Goal: Navigation & Orientation: Find specific page/section

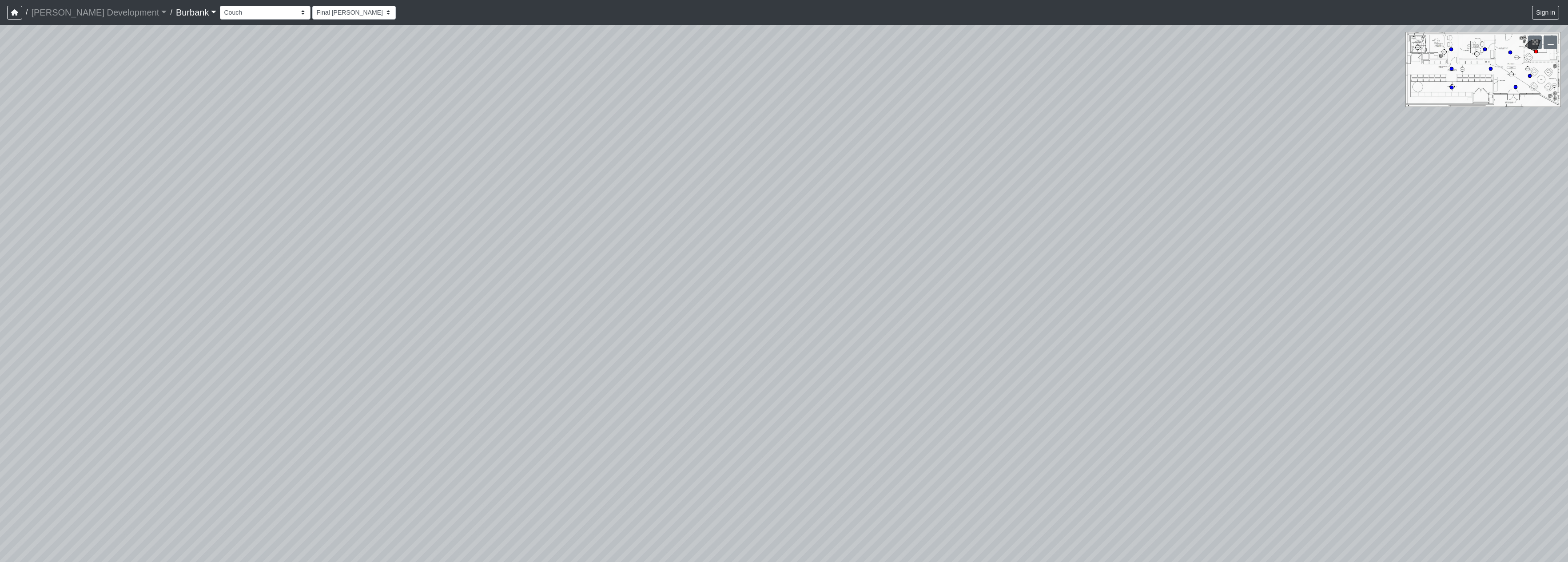
select select "fHHWtsmmdkgUaWzYKRRMiv"
drag, startPoint x: 489, startPoint y: 363, endPoint x: 437, endPoint y: 361, distance: 52.0
click at [437, 361] on div "Loading... Prop Storage Loading... Counter Loading... Hallway Loading... Entry …" at bounding box center [784, 293] width 1568 height 537
drag, startPoint x: 490, startPoint y: 358, endPoint x: 820, endPoint y: 169, distance: 380.3
click at [750, 155] on div "Loading... Prop Storage Loading... Counter Loading... Hallway Loading... Entry …" at bounding box center [784, 293] width 1568 height 537
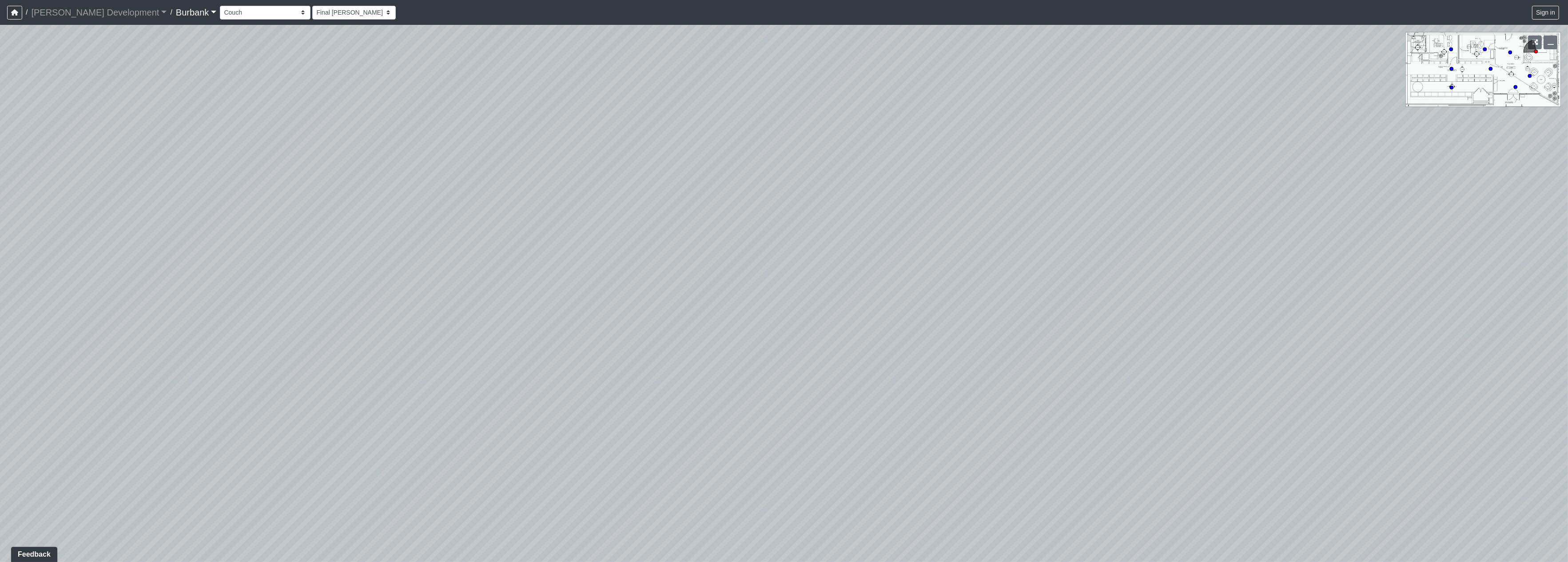
drag, startPoint x: 436, startPoint y: 257, endPoint x: 971, endPoint y: 525, distance: 598.4
click at [971, 525] on div "Loading... Prop Storage Loading... Counter Loading... Hallway Loading... Entry …" at bounding box center [784, 293] width 1568 height 537
drag, startPoint x: 573, startPoint y: 357, endPoint x: 857, endPoint y: 337, distance: 284.7
click at [857, 337] on div "Loading... Prop Storage Loading... Counter Loading... Hallway Loading... Entry …" at bounding box center [784, 293] width 1568 height 537
drag, startPoint x: 630, startPoint y: 359, endPoint x: 824, endPoint y: 359, distance: 194.0
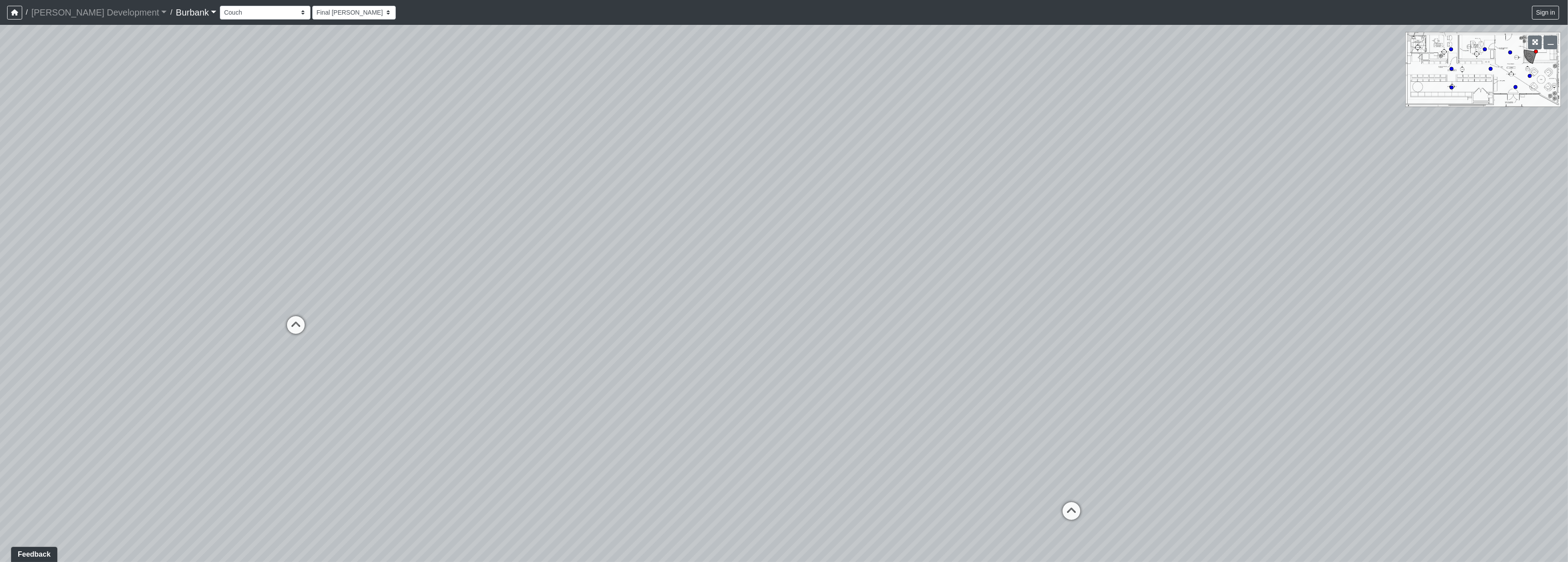
click at [824, 359] on div "Loading... Prop Storage Loading... Counter Loading... Hallway Loading... Entry …" at bounding box center [784, 293] width 1568 height 537
drag, startPoint x: 668, startPoint y: 355, endPoint x: 998, endPoint y: 354, distance: 330.0
click at [998, 354] on div "Loading... Prop Storage Loading... Counter Loading... Hallway Loading... Entry …" at bounding box center [784, 293] width 1568 height 537
drag, startPoint x: 445, startPoint y: 348, endPoint x: 837, endPoint y: 338, distance: 392.1
click at [837, 338] on div "Loading... Prop Storage Loading... Counter Loading... Hallway Loading... Entry …" at bounding box center [784, 293] width 1568 height 537
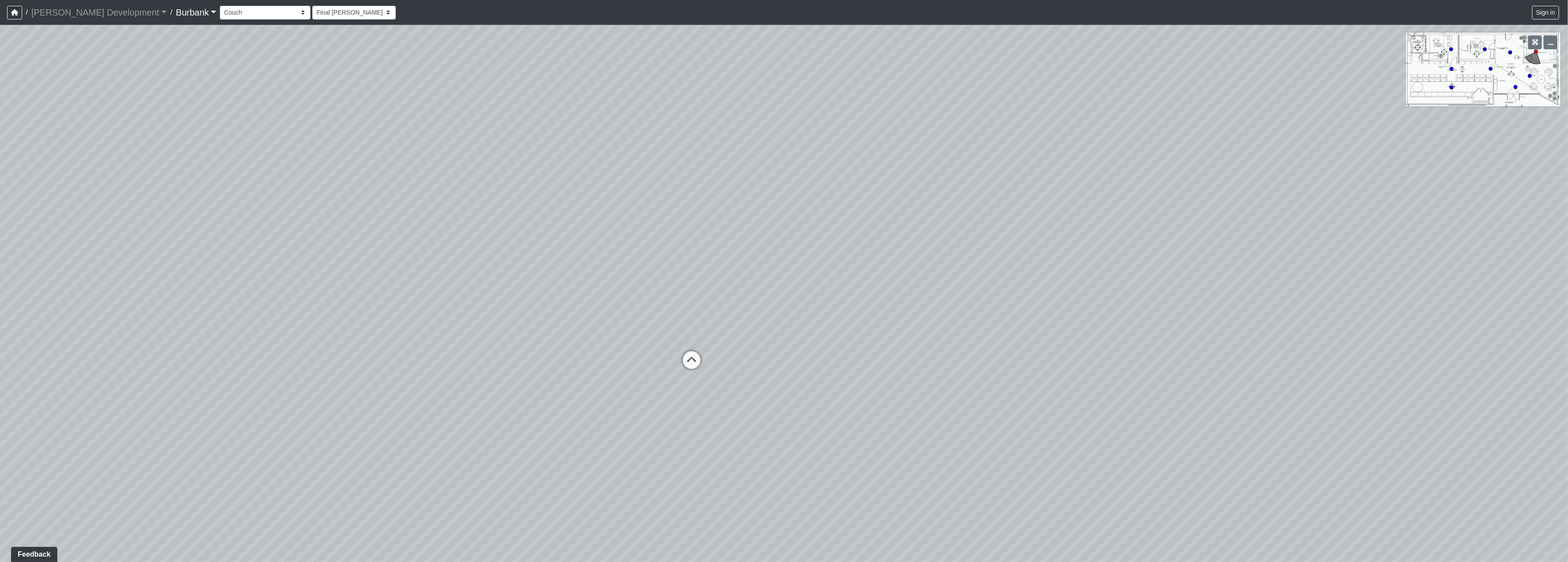
drag, startPoint x: 1115, startPoint y: 299, endPoint x: 666, endPoint y: 342, distance: 451.1
click at [666, 342] on div "Loading... Prop Storage Loading... Counter Loading... Hallway Loading... Entry …" at bounding box center [784, 293] width 1568 height 537
drag, startPoint x: 867, startPoint y: 334, endPoint x: 322, endPoint y: 368, distance: 546.1
click at [303, 381] on div "Loading... Prop Storage Loading... Counter Loading... Hallway Loading... Entry …" at bounding box center [784, 293] width 1568 height 537
drag, startPoint x: 826, startPoint y: 381, endPoint x: 431, endPoint y: 256, distance: 414.3
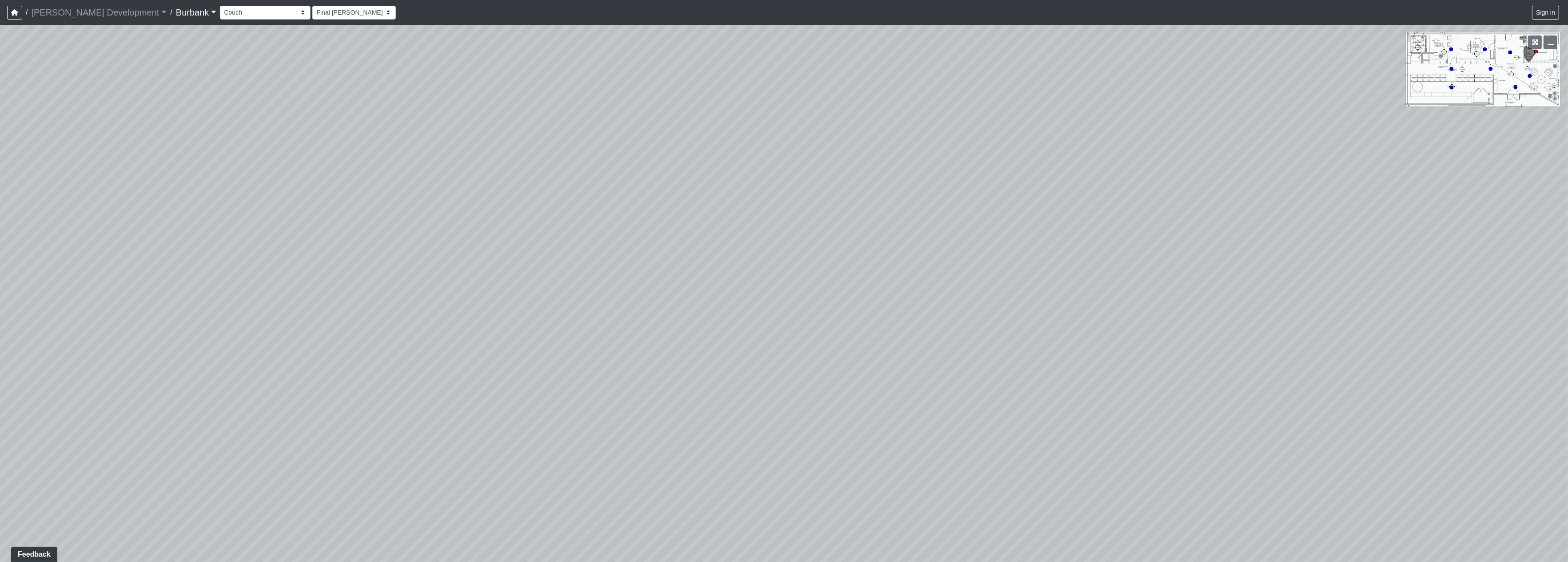
click at [431, 256] on div "Loading... Prop Storage Loading... Counter Loading... Hallway Loading... Entry …" at bounding box center [784, 293] width 1568 height 537
drag, startPoint x: 508, startPoint y: 318, endPoint x: 758, endPoint y: 434, distance: 275.6
click at [758, 434] on div "Loading... Prop Storage Loading... Counter Loading... Hallway Loading... Entry …" at bounding box center [784, 293] width 1568 height 537
drag, startPoint x: 608, startPoint y: 440, endPoint x: 696, endPoint y: 255, distance: 204.9
click at [714, 230] on div "Loading... Prop Storage Loading... Counter Loading... Hallway Loading... Entry …" at bounding box center [784, 293] width 1568 height 537
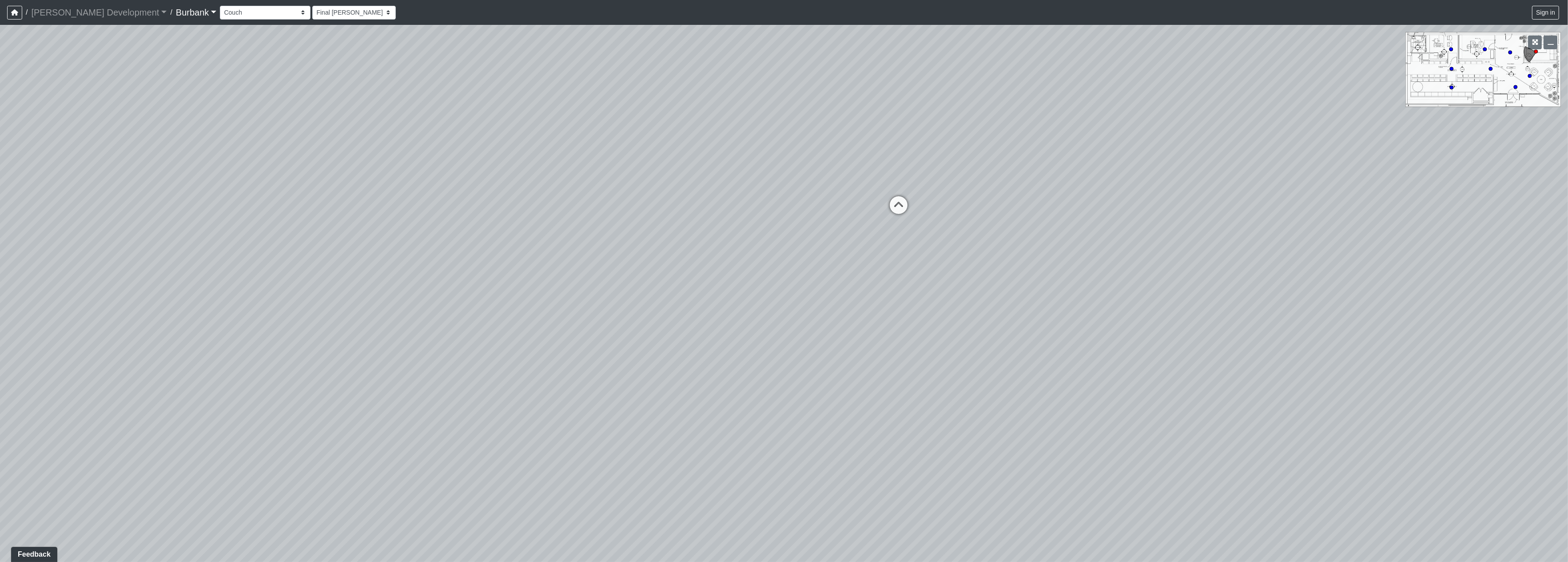
drag, startPoint x: 662, startPoint y: 352, endPoint x: 655, endPoint y: 341, distance: 13.0
click at [655, 341] on div "Loading... Prop Storage Loading... Counter Loading... Hallway Loading... Entry …" at bounding box center [784, 293] width 1568 height 537
drag, startPoint x: 565, startPoint y: 330, endPoint x: 24, endPoint y: 306, distance: 541.5
click at [0, 313] on div "Loading... Prop Storage Loading... Counter Loading... Hallway Loading... Entry …" at bounding box center [784, 293] width 1568 height 537
drag, startPoint x: 699, startPoint y: 370, endPoint x: 81, endPoint y: 379, distance: 618.1
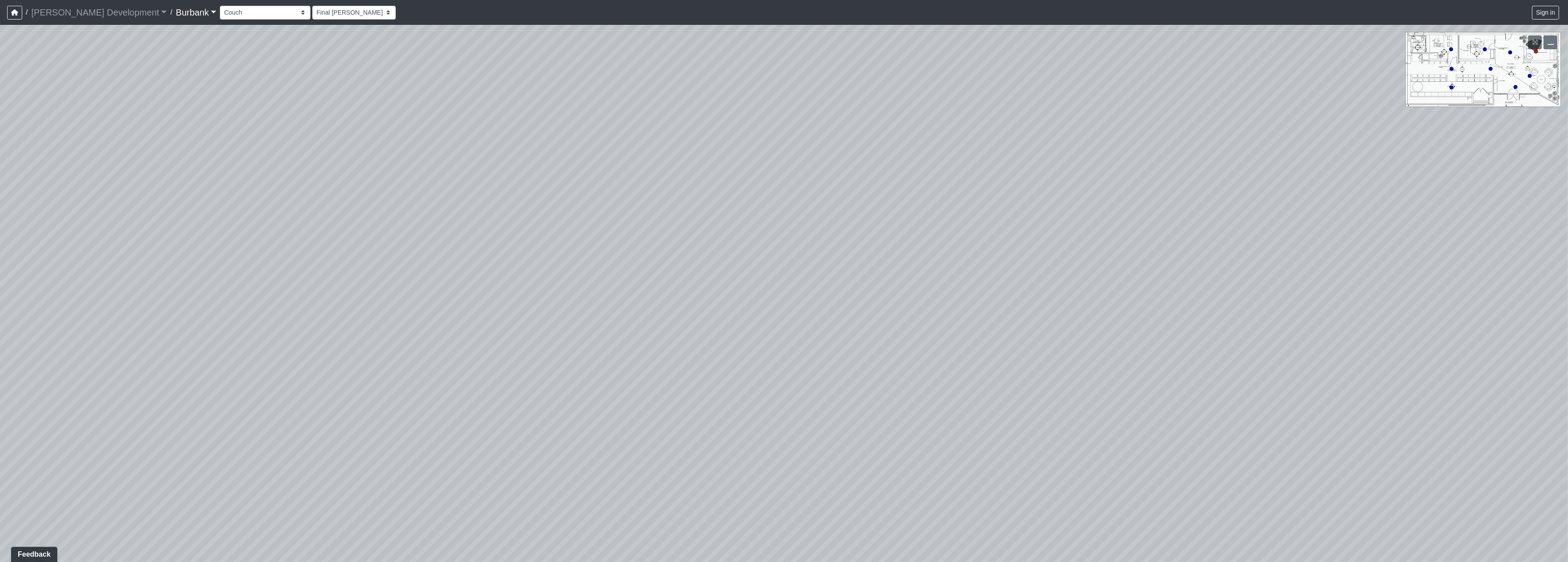
click at [87, 382] on div "Loading... Prop Storage Loading... Counter Loading... Hallway Loading... Entry …" at bounding box center [784, 293] width 1568 height 537
drag, startPoint x: 238, startPoint y: 369, endPoint x: 274, endPoint y: 543, distance: 177.7
click at [274, 543] on div "Loading... Prop Storage Loading... Counter Loading... Hallway Loading... Entry …" at bounding box center [784, 293] width 1568 height 537
drag, startPoint x: 699, startPoint y: 454, endPoint x: 622, endPoint y: 279, distance: 191.2
click at [622, 279] on div "Loading... Prop Storage Loading... Counter Loading... Hallway Loading... Entry …" at bounding box center [784, 293] width 1568 height 537
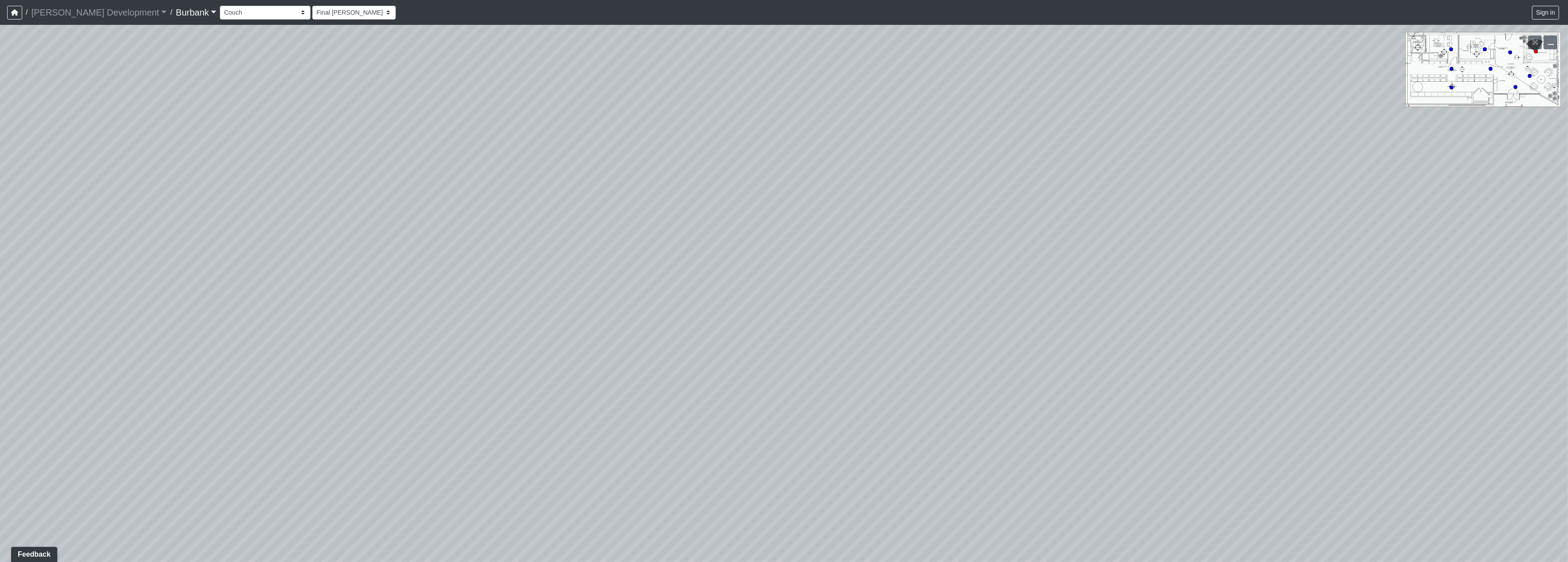
drag, startPoint x: 340, startPoint y: 320, endPoint x: 1379, endPoint y: 275, distance: 1040.0
click at [1449, 256] on div "Loading... Prop Storage Loading... Counter Loading... Hallway Loading... Entry …" at bounding box center [784, 293] width 1568 height 537
drag, startPoint x: 863, startPoint y: 459, endPoint x: 875, endPoint y: 519, distance: 61.2
click at [875, 519] on div "Loading... Prop Storage Loading... Counter Loading... Hallway Loading... Entry …" at bounding box center [784, 293] width 1568 height 537
